Goal: Transaction & Acquisition: Purchase product/service

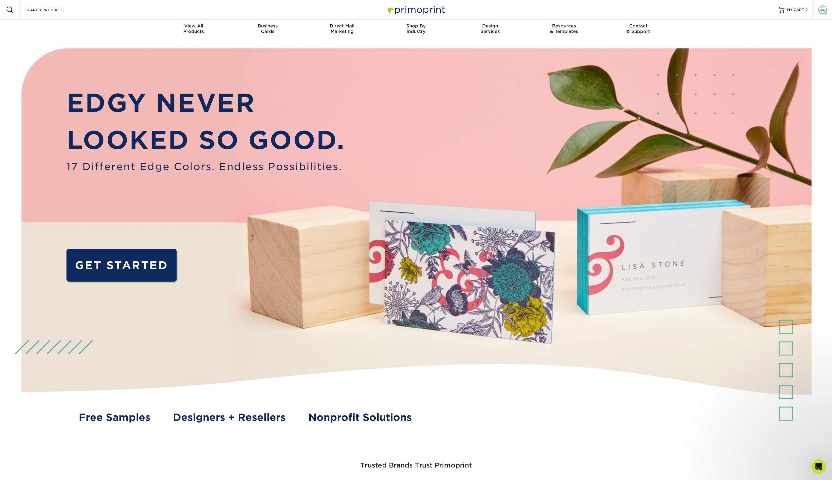
click at [823, 10] on span at bounding box center [822, 9] width 9 height 9
click at [762, 60] on link "Active Orders" at bounding box center [786, 64] width 77 height 8
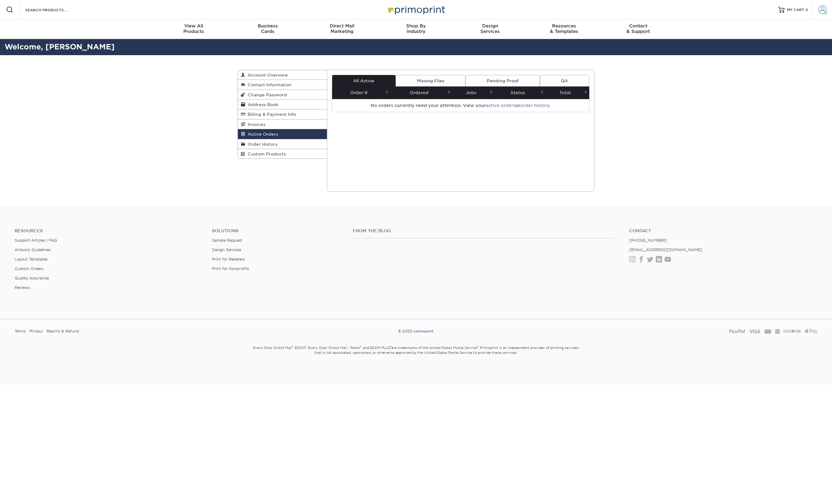
click at [825, 13] on span at bounding box center [825, 13] width 3 height 3
click at [761, 69] on link "Order History" at bounding box center [786, 73] width 77 height 8
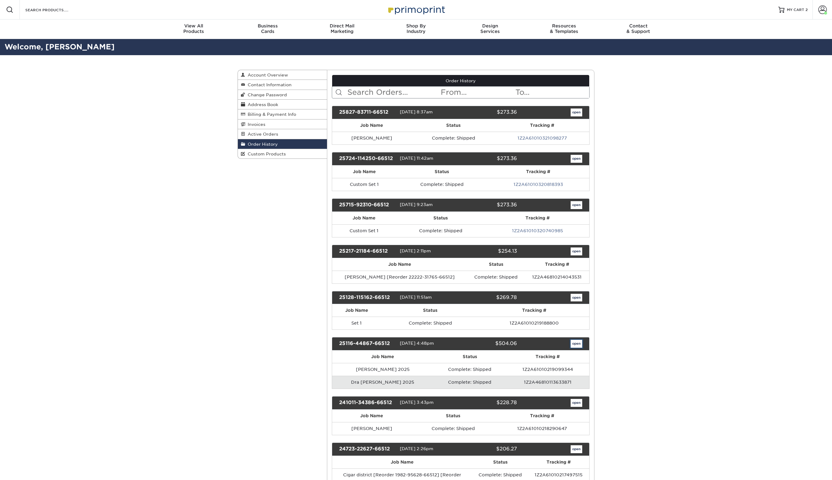
click at [578, 344] on link "open" at bounding box center [576, 344] width 12 height 8
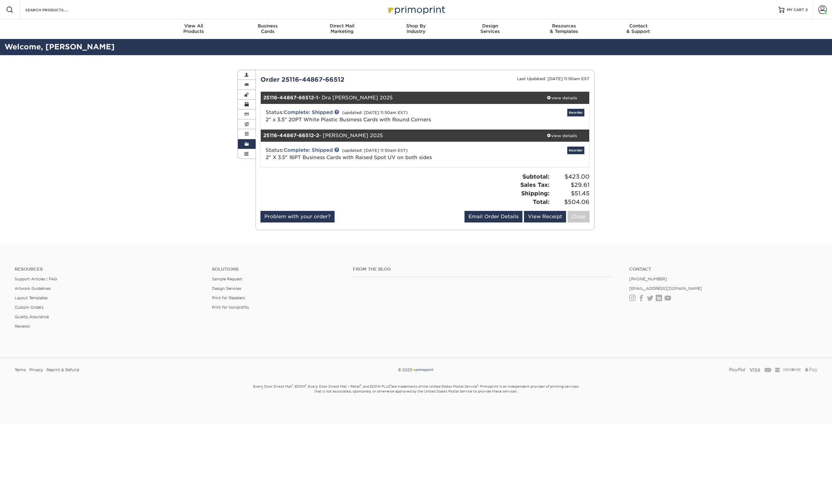
click at [565, 98] on div "view details" at bounding box center [561, 98] width 55 height 6
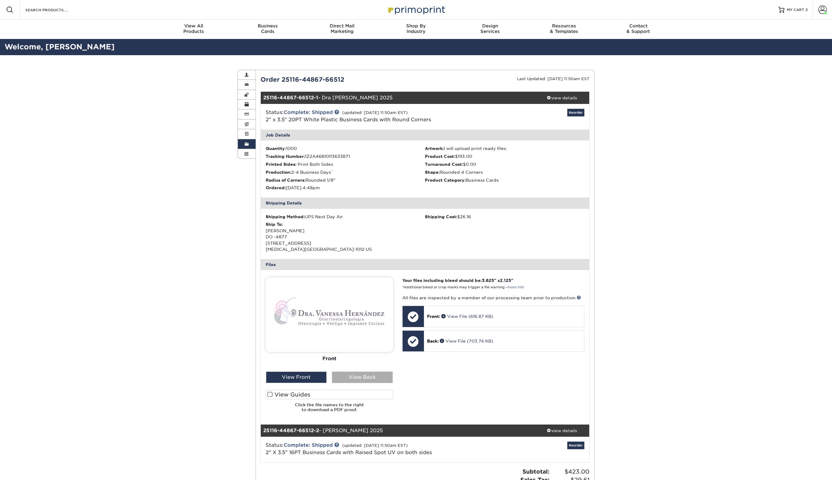
click at [359, 380] on div "View Back" at bounding box center [362, 378] width 61 height 12
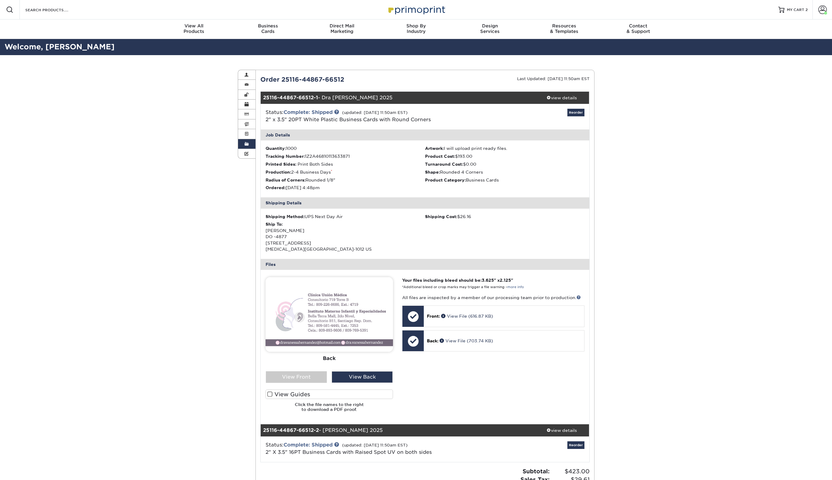
click at [270, 394] on span at bounding box center [269, 395] width 5 height 6
click at [0, 0] on input "View Guides" at bounding box center [0, 0] width 0 height 0
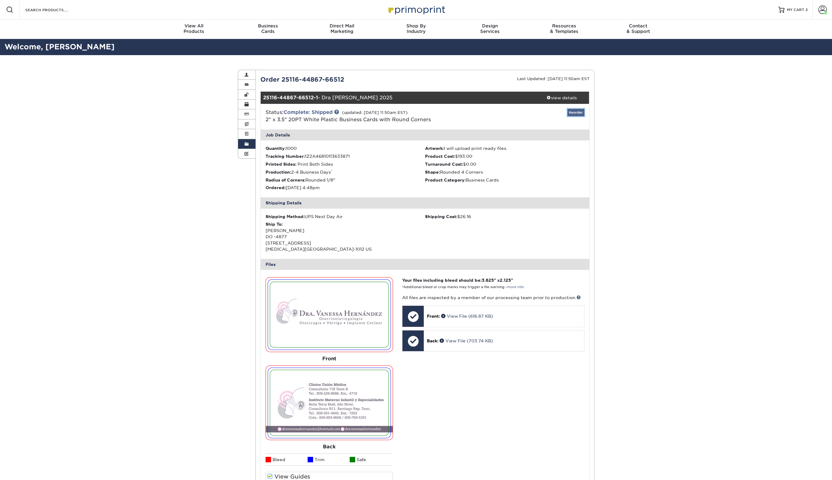
click at [574, 114] on link "Reorder" at bounding box center [575, 113] width 17 height 8
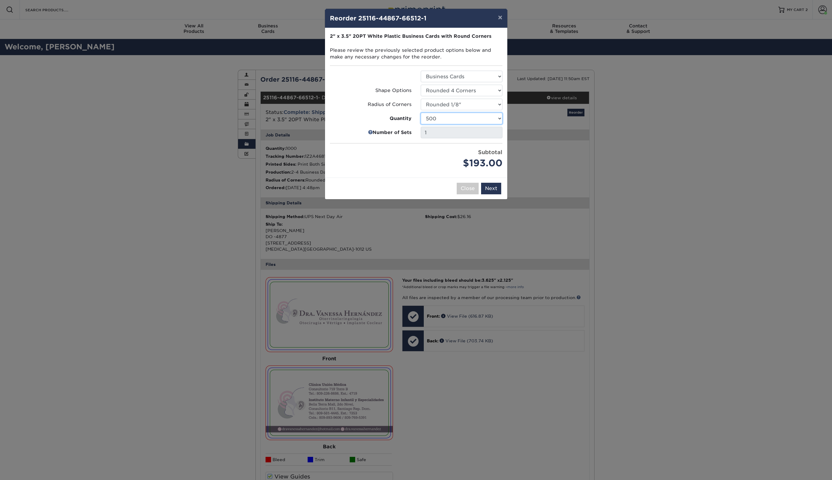
click option "500" at bounding box center [0, 0] width 0 height 0
click option "1000" at bounding box center [0, 0] width 0 height 0
click option "500" at bounding box center [0, 0] width 0 height 0
select select "52e3d710-0e8f-4d4d-8560-7d4d8655be69"
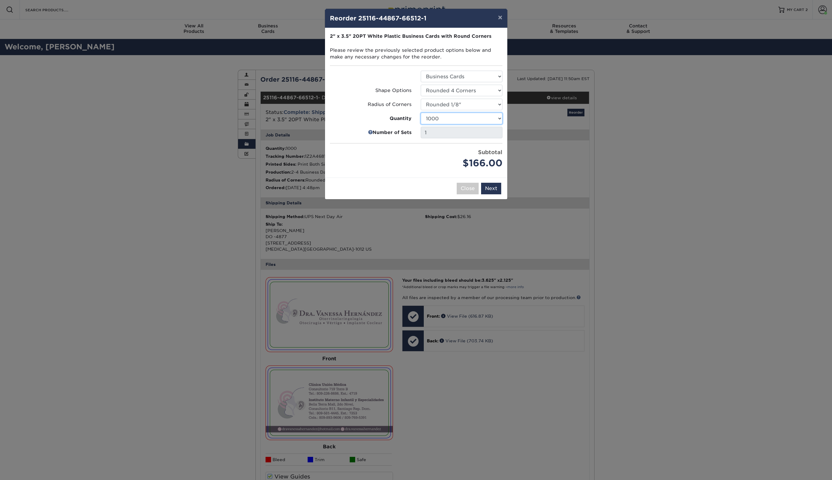
click option "1000" at bounding box center [0, 0] width 0 height 0
click at [492, 190] on button "Next" at bounding box center [491, 189] width 20 height 12
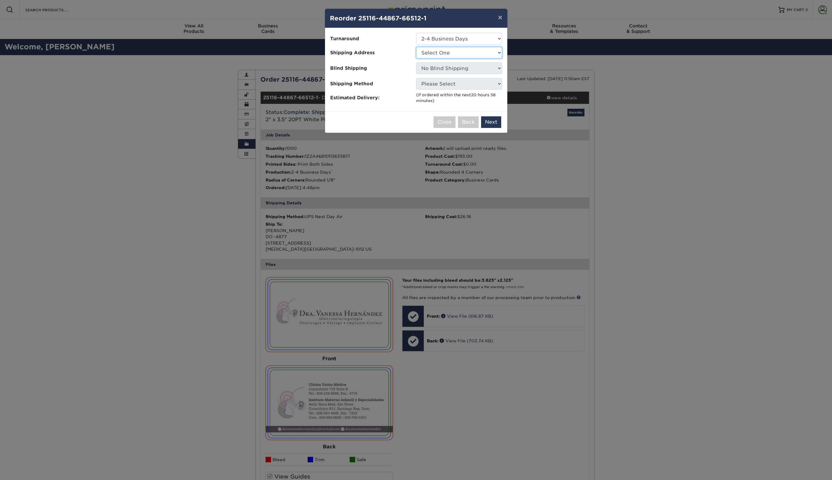
select select "275057"
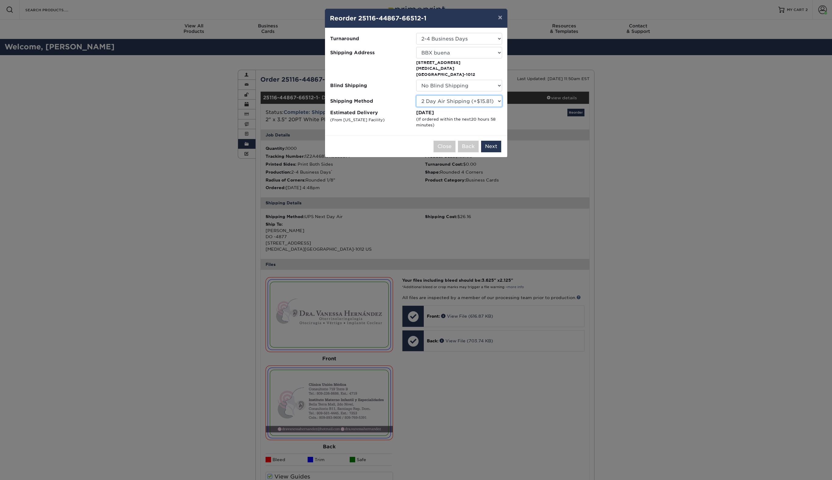
click option "2 Day Air Shipping (+$15.81)" at bounding box center [0, 0] width 0 height 0
click option "Next Day Shipping by 5pm (+$18.27)" at bounding box center [0, 0] width 0 height 0
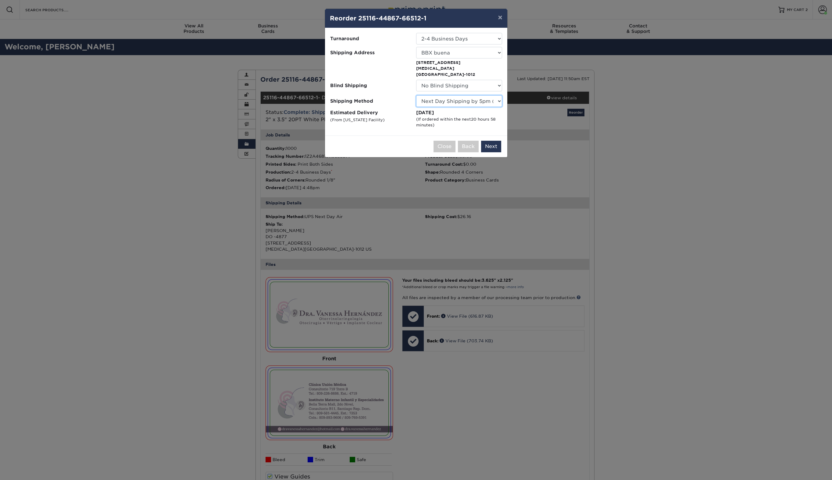
click option "Next Day Shipping by 12 noon (+$19.25)" at bounding box center [0, 0] width 0 height 0
click option "Next Day Air Early A.M. (+$115.07)" at bounding box center [0, 0] width 0 height 0
click option "2 Day Air Shipping (+$15.81)" at bounding box center [0, 0] width 0 height 0
select select "13"
click option "Next Day Shipping by 5pm (+$18.27)" at bounding box center [0, 0] width 0 height 0
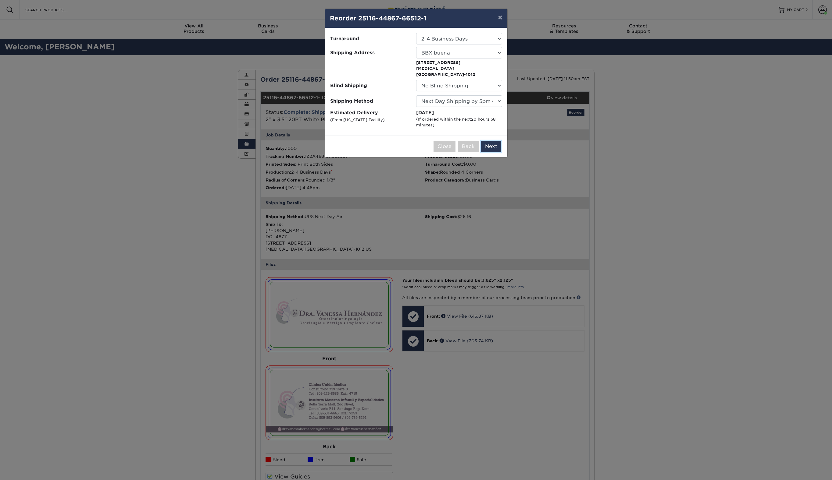
click at [496, 141] on button "Next" at bounding box center [491, 147] width 20 height 12
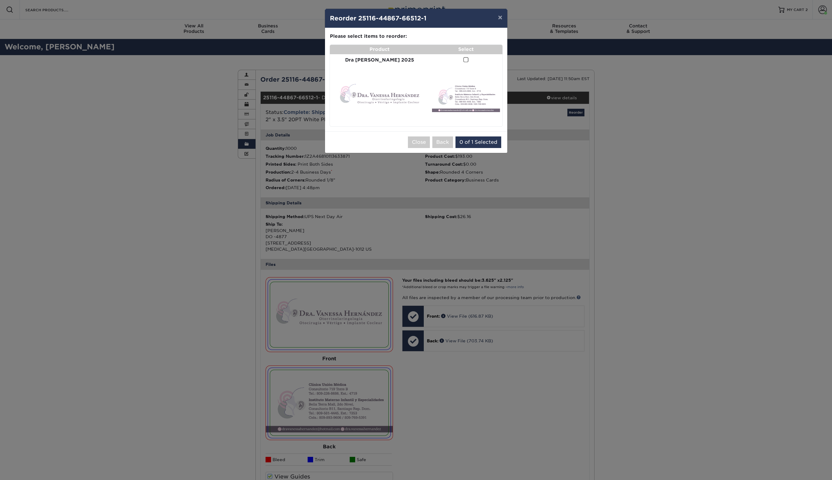
click at [463, 60] on span at bounding box center [465, 60] width 5 height 6
click at [0, 0] on input "checkbox" at bounding box center [0, 0] width 0 height 0
click at [483, 140] on button "Add to Cart" at bounding box center [483, 143] width 38 height 12
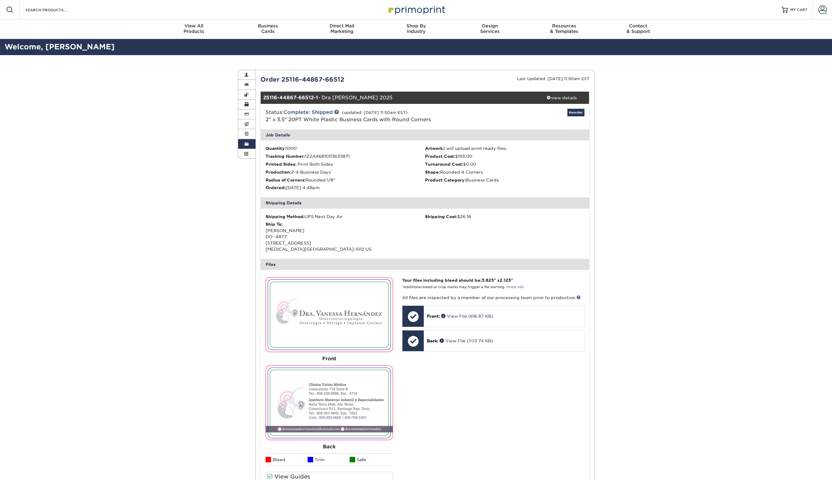
click at [797, 9] on span "MY CART" at bounding box center [798, 9] width 17 height 5
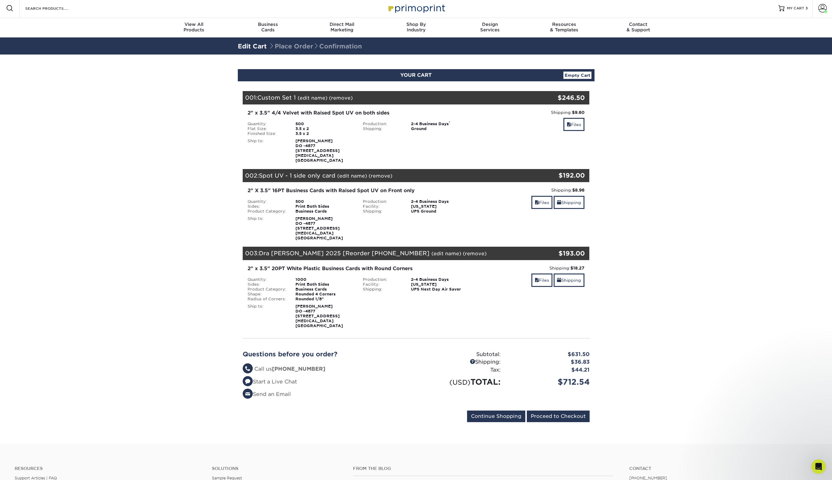
scroll to position [2, 0]
click at [342, 98] on link "(remove)" at bounding box center [341, 98] width 24 height 6
click at [455, 97] on link "Yes" at bounding box center [453, 98] width 9 height 6
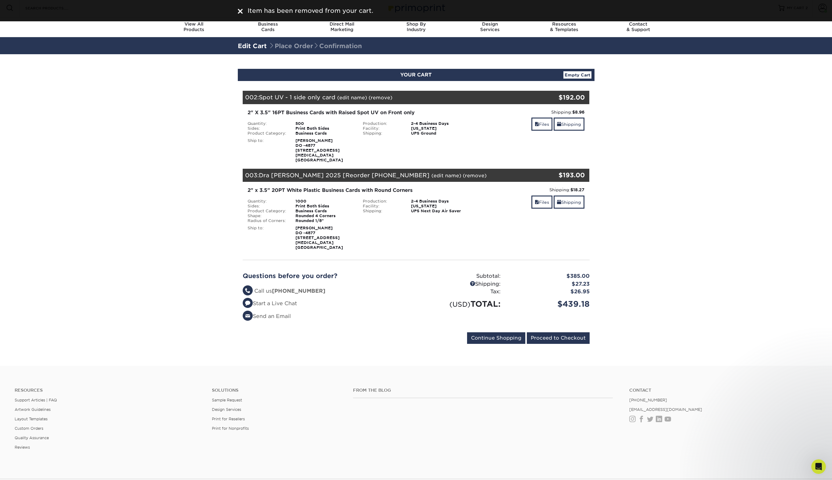
click at [374, 98] on link "(remove)" at bounding box center [381, 98] width 24 height 6
click at [495, 97] on link "Yes" at bounding box center [493, 98] width 9 height 6
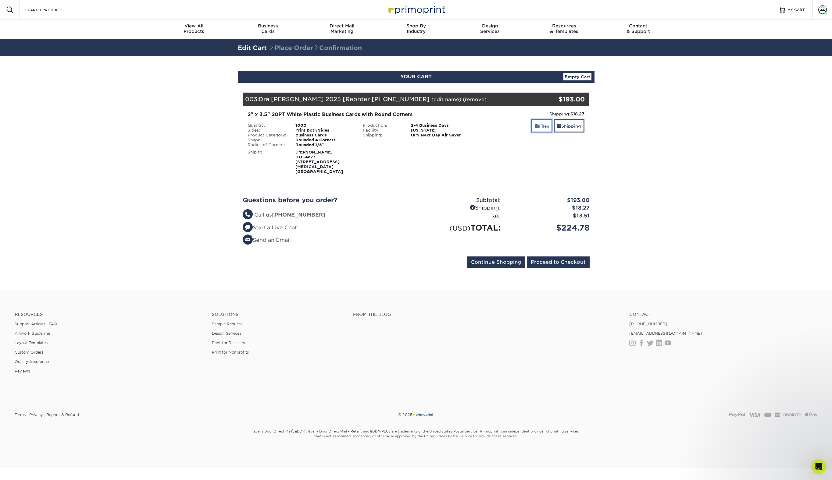
click at [538, 125] on link "Files" at bounding box center [541, 126] width 21 height 13
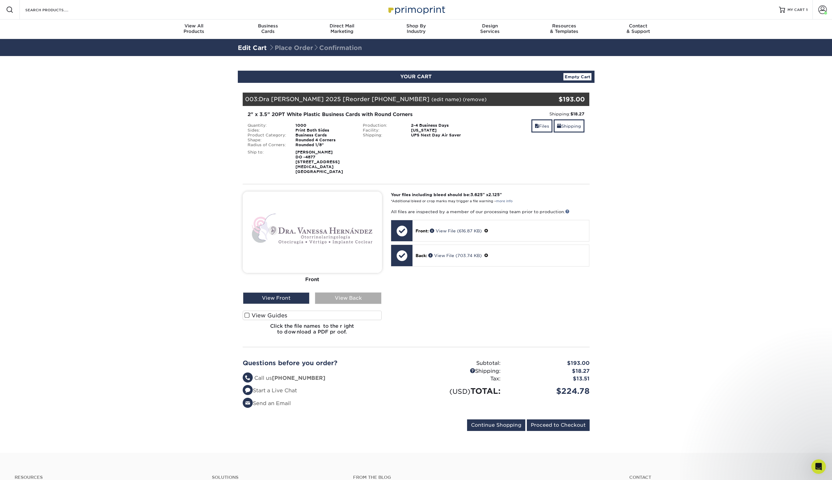
click at [338, 294] on div "View Back" at bounding box center [348, 299] width 66 height 12
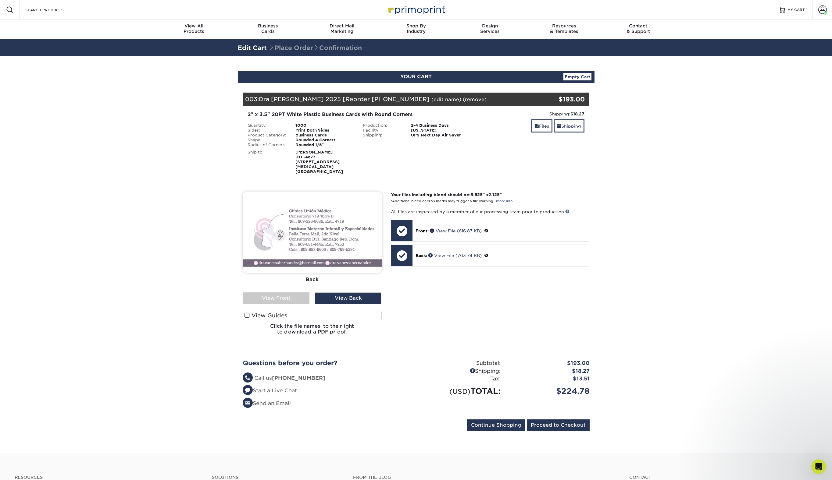
click at [245, 313] on span at bounding box center [247, 316] width 5 height 6
click at [0, 0] on input "View Guides" at bounding box center [0, 0] width 0 height 0
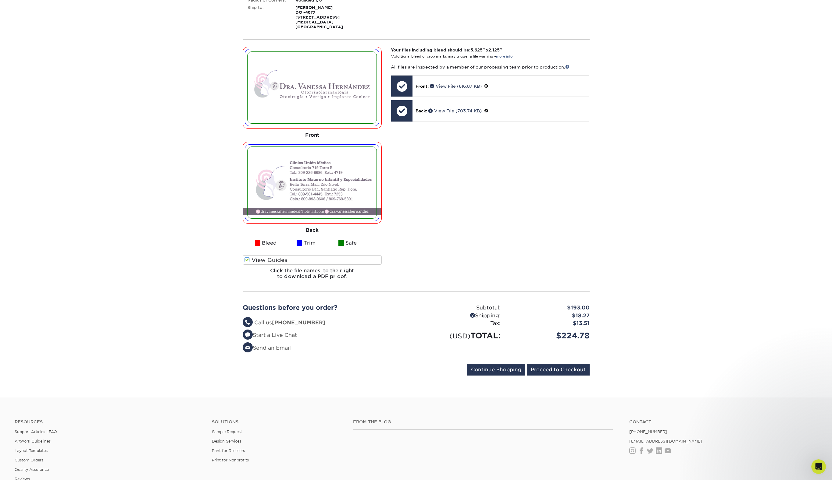
scroll to position [146, 0]
click at [560, 364] on input "Proceed to Checkout" at bounding box center [558, 369] width 63 height 12
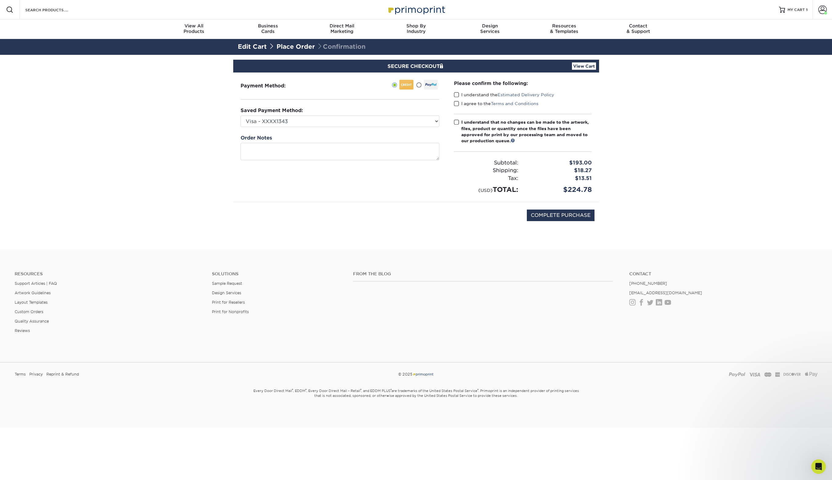
click at [419, 84] on span at bounding box center [418, 85] width 5 height 6
click at [0, 0] on input "radio" at bounding box center [0, 0] width 0 height 0
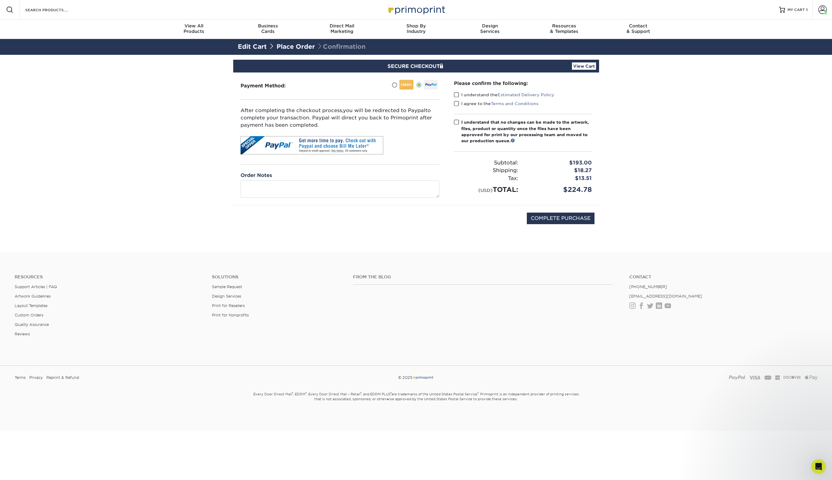
click at [456, 91] on div "Please confirm the following: I understand the Estimated Delivery Policy I agre…" at bounding box center [523, 137] width 138 height 115
drag, startPoint x: 456, startPoint y: 94, endPoint x: 458, endPoint y: 107, distance: 13.3
click at [456, 94] on span at bounding box center [456, 95] width 5 height 6
click at [0, 0] on input "I understand the Estimated Delivery Policy" at bounding box center [0, 0] width 0 height 0
click at [458, 107] on div "I agree to the Terms and Conditions" at bounding box center [523, 105] width 138 height 9
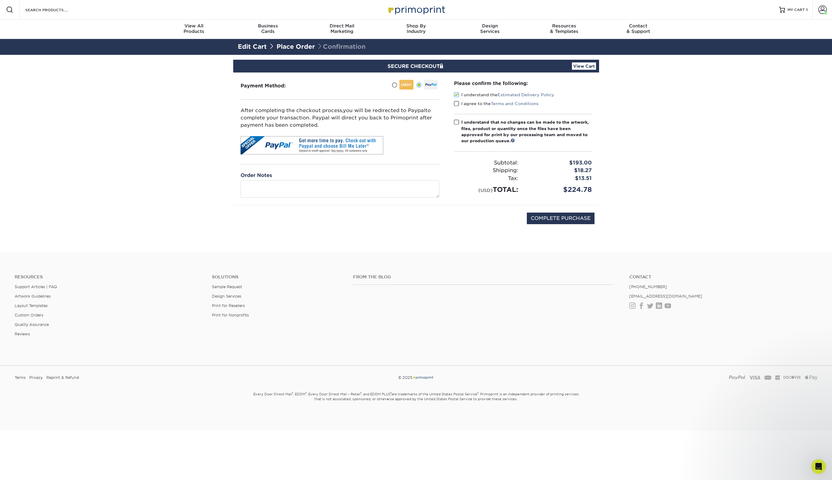
drag, startPoint x: 456, startPoint y: 102, endPoint x: 456, endPoint y: 109, distance: 6.1
click at [456, 105] on span at bounding box center [456, 104] width 5 height 6
click at [456, 122] on span at bounding box center [456, 123] width 5 height 6
click at [0, 0] on input "I understand that no changes can be made to the artwork, files, product or quan…" at bounding box center [0, 0] width 0 height 0
click at [458, 104] on span at bounding box center [456, 104] width 5 height 6
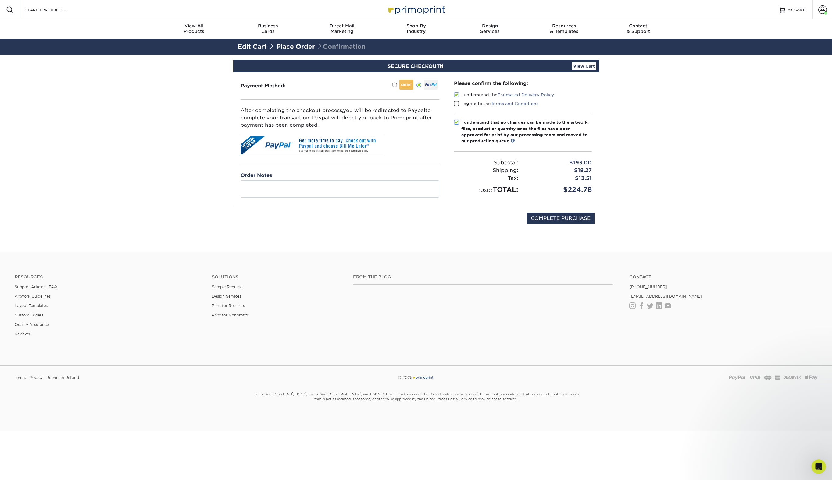
click at [0, 0] on input "I agree to the Terms and Conditions" at bounding box center [0, 0] width 0 height 0
click at [568, 219] on input "COMPLETE PURCHASE" at bounding box center [561, 219] width 68 height 12
type input "PROCESSING, PLEASE WAIT..."
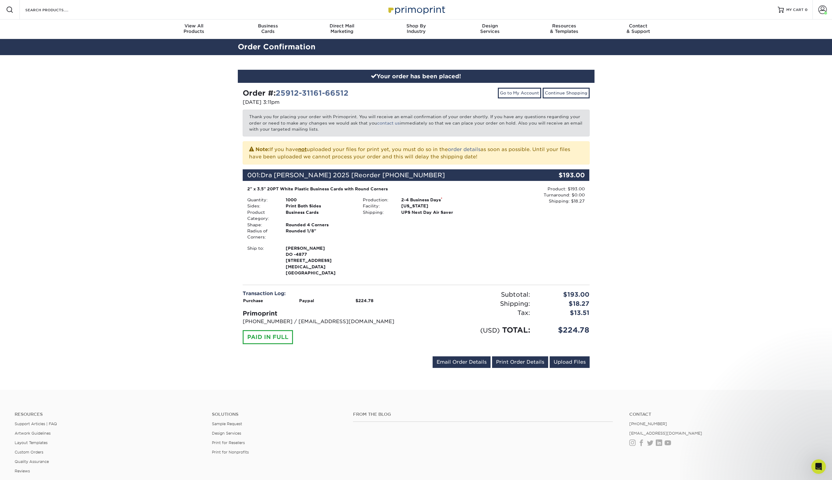
click at [291, 357] on div "[EMAIL_ADDRESS][DOMAIN_NAME] Send Email Order Details Print Order Details Uploa…" at bounding box center [416, 364] width 347 height 14
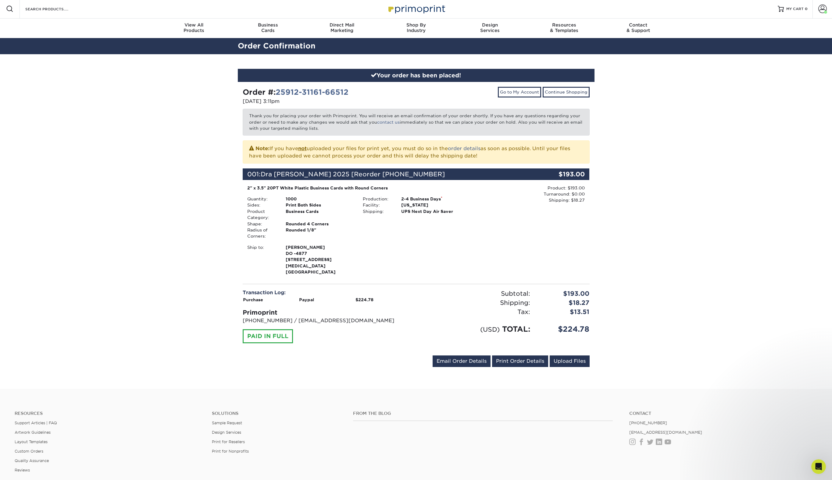
click at [454, 252] on div "Ship to: [PERSON_NAME] DO -[STREET_ADDRESS]" at bounding box center [358, 260] width 231 height 31
click at [705, 237] on div "Your order has been placed! Order #: 25912-31161-66512 [DATE] 3:11pm Go to My A…" at bounding box center [416, 221] width 832 height 335
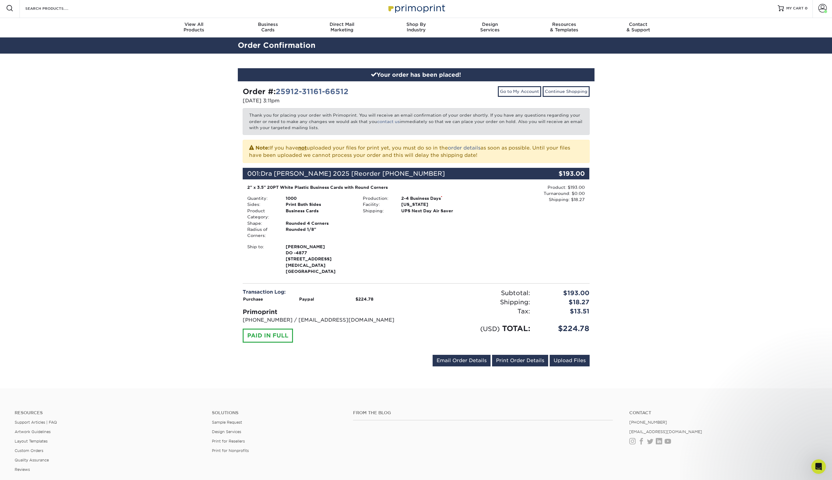
click at [748, 273] on div "Your order has been placed! Order #: 25912-31161-66512 [DATE] 3:11pm Go to My A…" at bounding box center [416, 221] width 832 height 335
click at [698, 209] on div "Your order has been placed! Order #: 25912-31161-66512 [DATE] 3:11pm Go to My A…" at bounding box center [416, 221] width 832 height 335
